Goal: Book appointment/travel/reservation

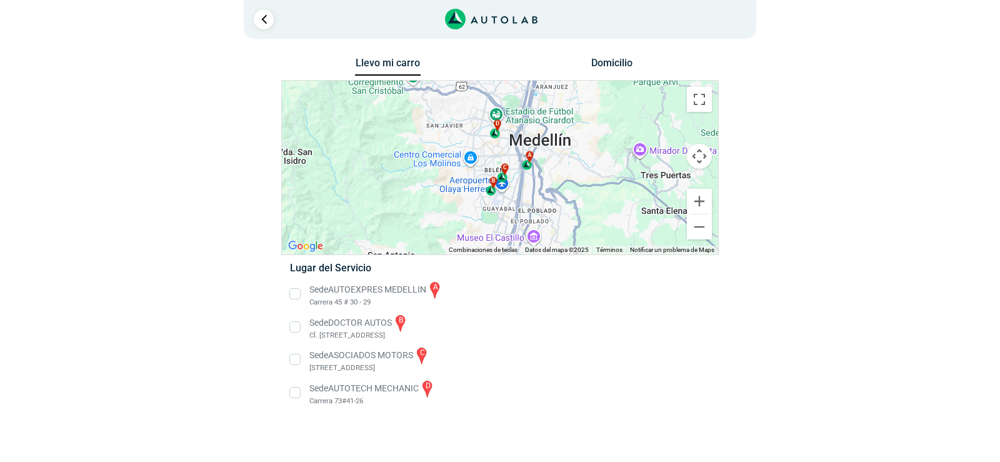
click at [300, 287] on li "Sede AUTOEXPRES MEDELLIN a Carrera 45 # 30 - 29" at bounding box center [500, 294] width 438 height 28
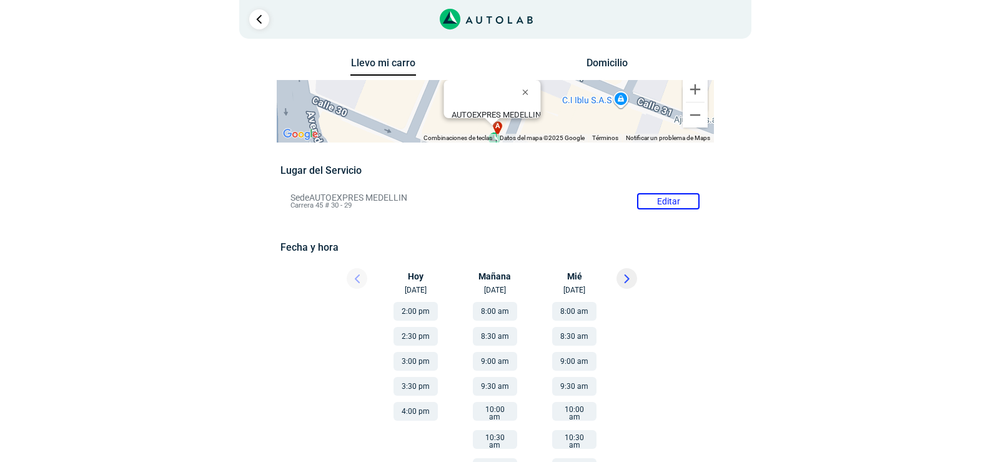
click at [361, 279] on div at bounding box center [346, 281] width 75 height 27
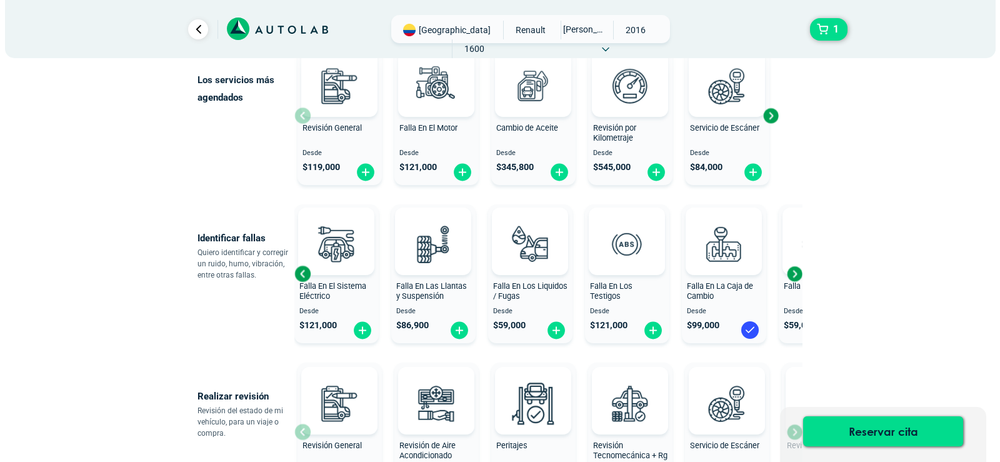
scroll to position [187, 0]
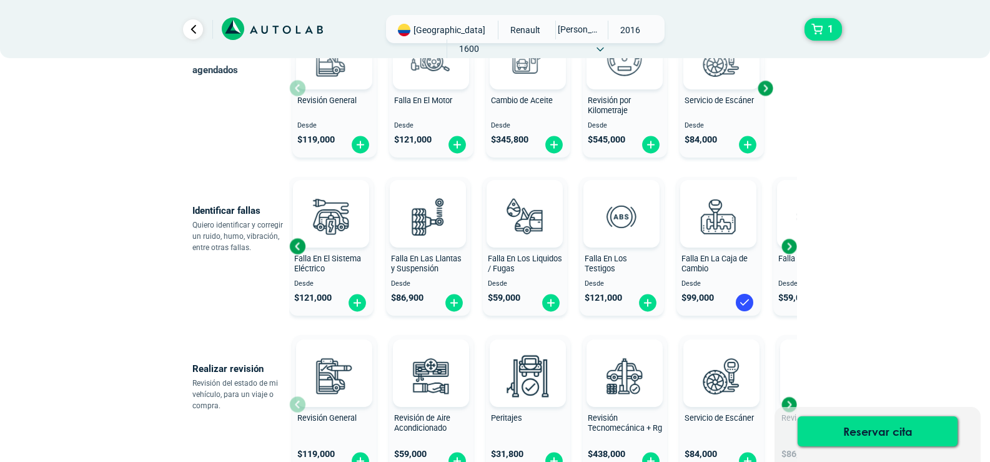
click at [785, 249] on div "Next slide" at bounding box center [789, 246] width 19 height 19
click at [785, 249] on div "Falla En Los Frenos Desde $ 59,000" at bounding box center [816, 246] width 84 height 133
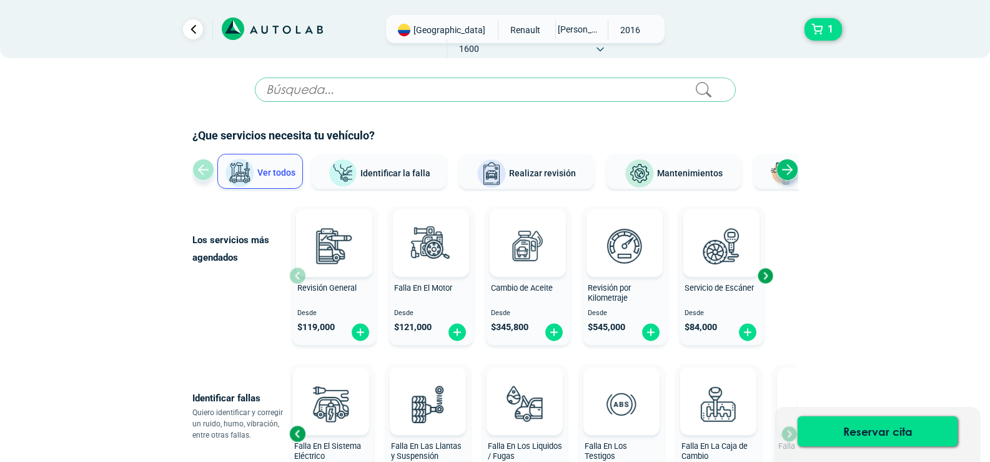
click at [783, 167] on div "Next slide" at bounding box center [788, 170] width 22 height 22
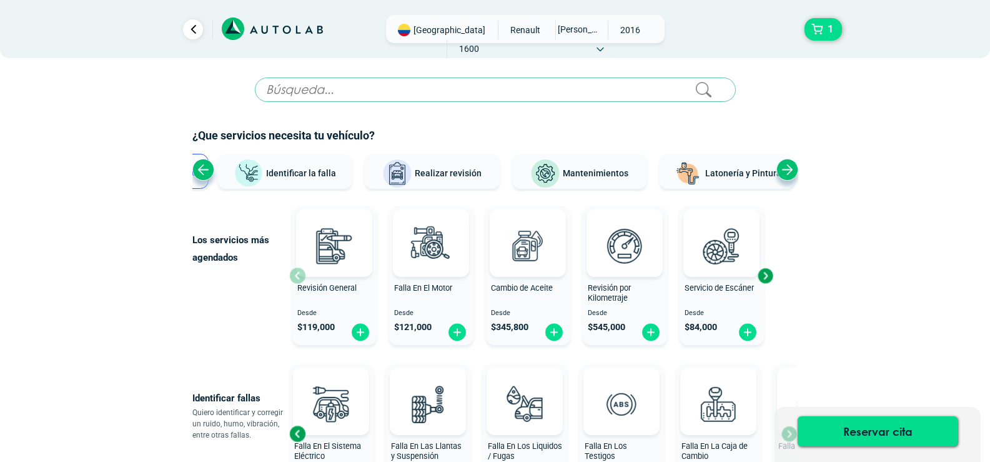
click at [783, 167] on div "Next slide" at bounding box center [788, 170] width 22 height 22
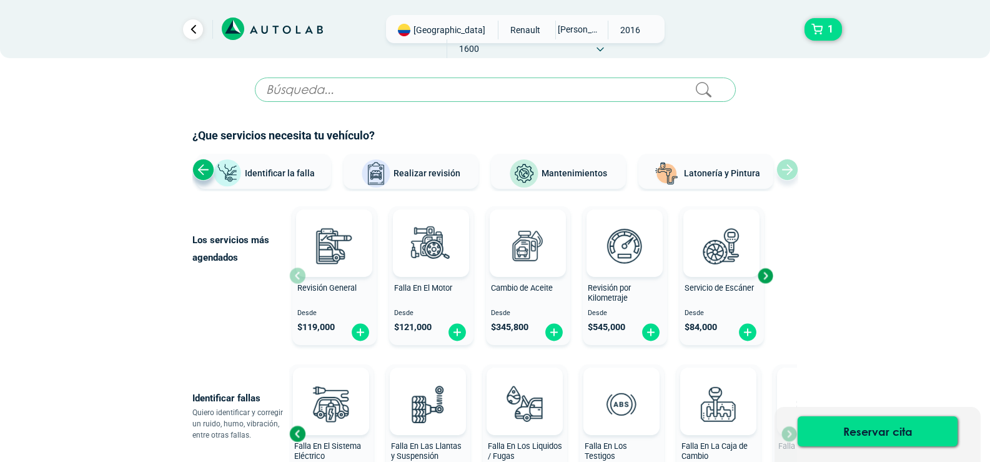
click at [283, 177] on span "Identificar la falla" at bounding box center [280, 172] width 70 height 10
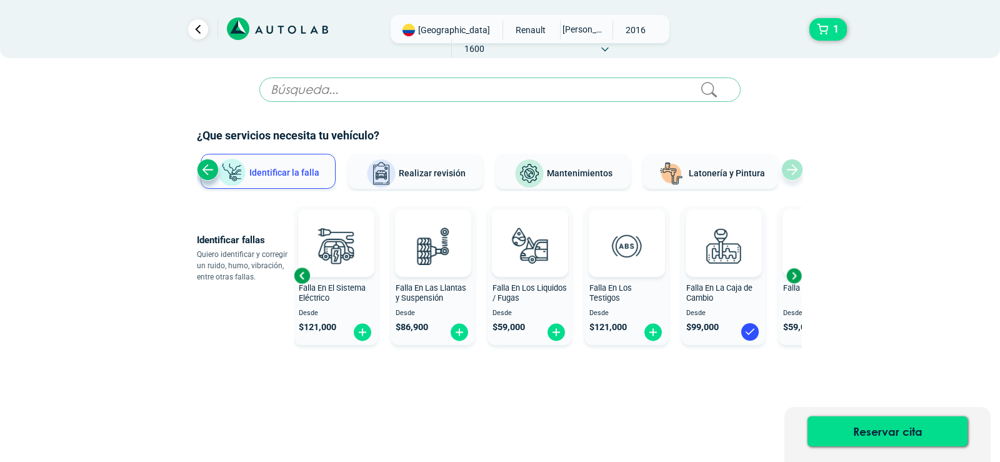
click at [792, 275] on div "Next slide" at bounding box center [793, 275] width 19 height 19
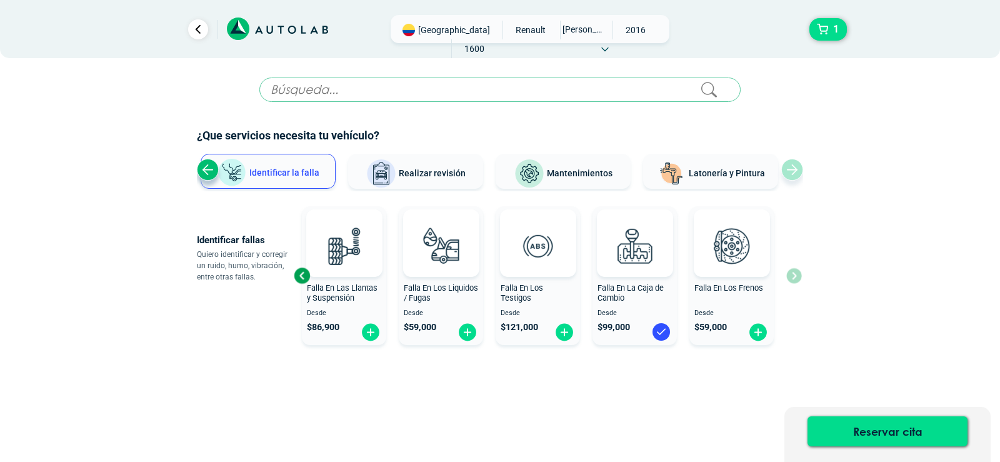
click at [792, 275] on div "Falla En El Motor Desde $ 121,000 Falla En El Sistema Eléctrico Desde $ 121,000…" at bounding box center [548, 275] width 508 height 149
click at [637, 287] on span "Falla En La Caja de Cambio" at bounding box center [630, 293] width 66 height 20
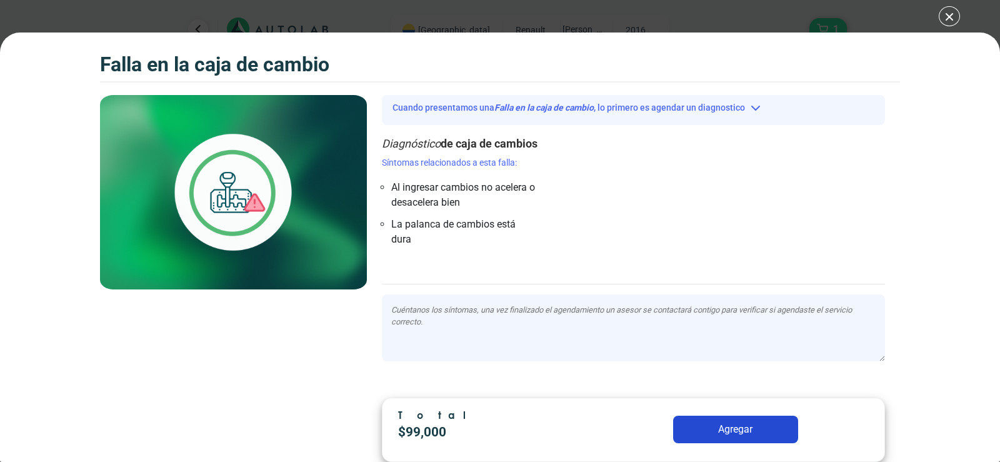
scroll to position [7, 0]
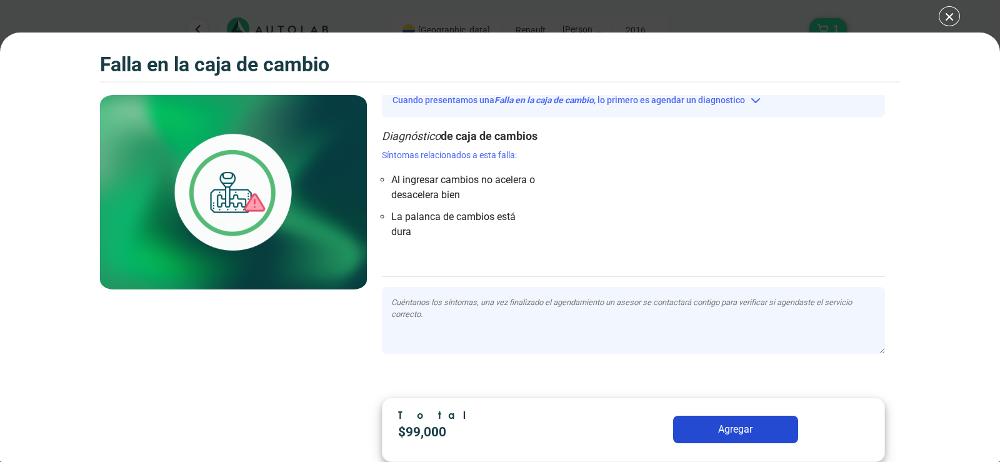
click at [765, 427] on button "Agregar" at bounding box center [735, 429] width 125 height 27
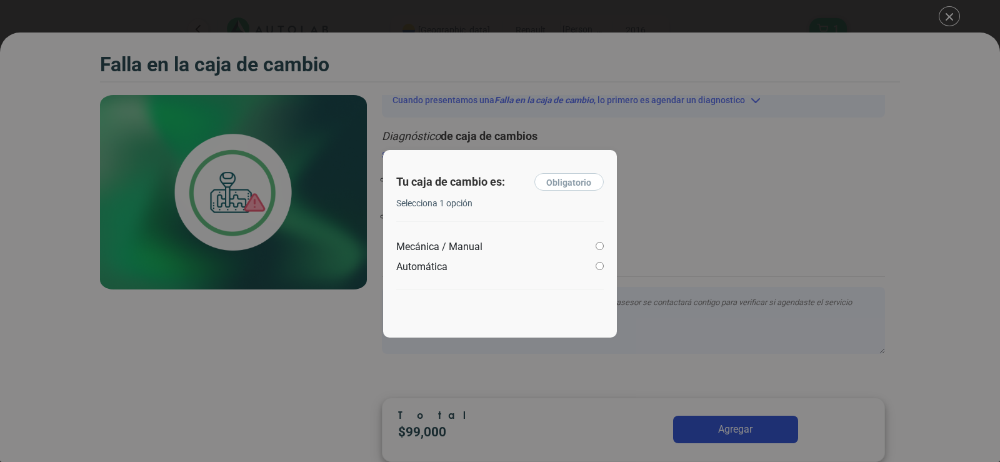
click at [597, 265] on input "Automática" at bounding box center [600, 266] width 8 height 8
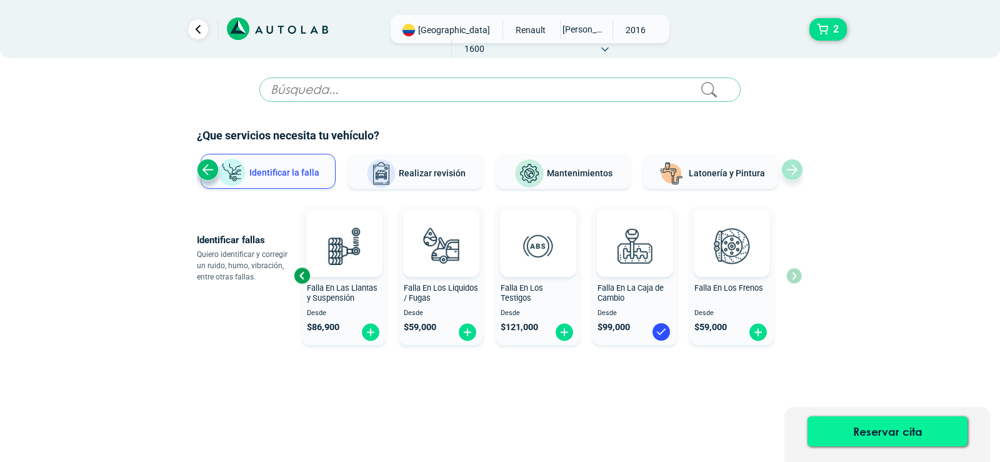
click at [892, 432] on button "Reservar cita" at bounding box center [887, 431] width 160 height 30
